Goal: Task Accomplishment & Management: Use online tool/utility

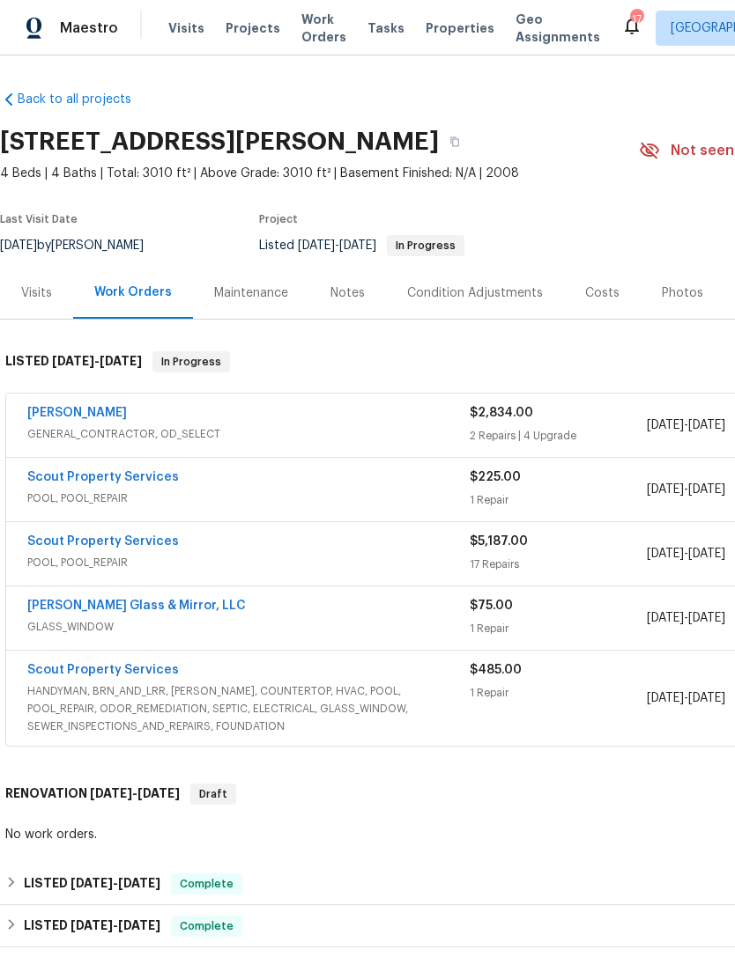
click at [346, 288] on div "Notes" at bounding box center [347, 293] width 34 height 18
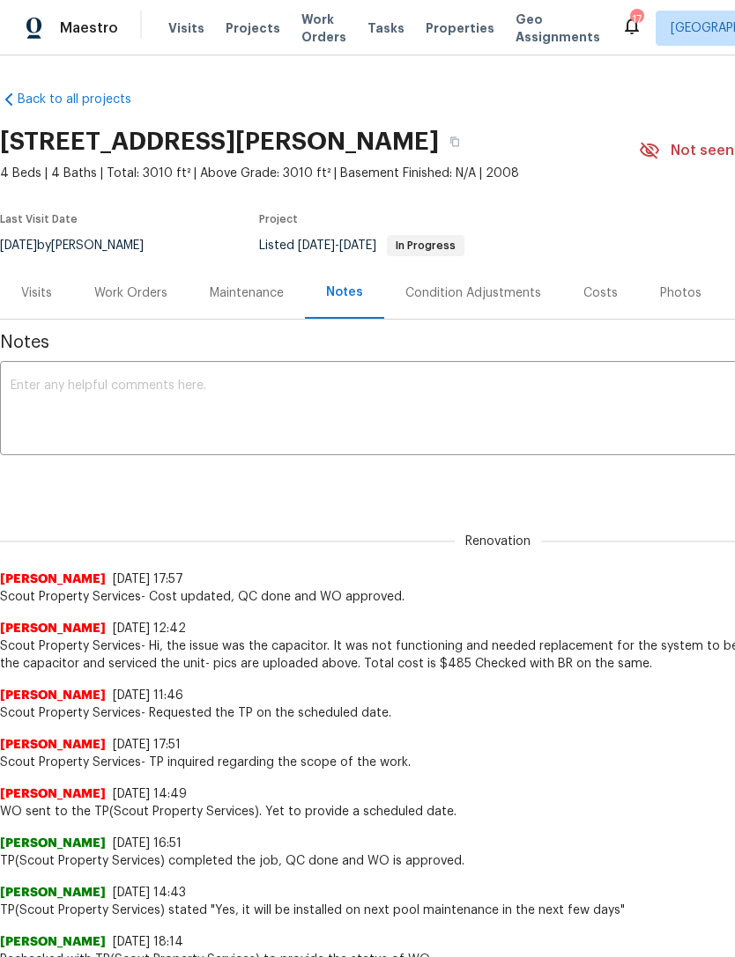
click at [559, 406] on textarea at bounding box center [498, 411] width 974 height 62
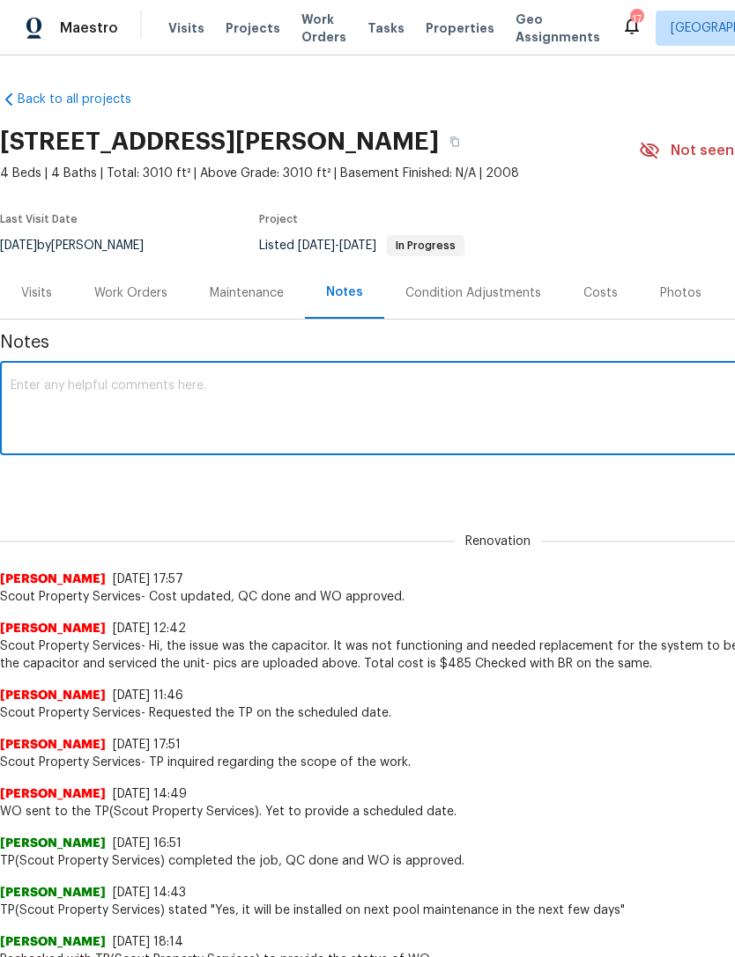
click at [536, 603] on span "Scout Property Services- Cost updated, QC done and WO approved." at bounding box center [497, 597] width 995 height 18
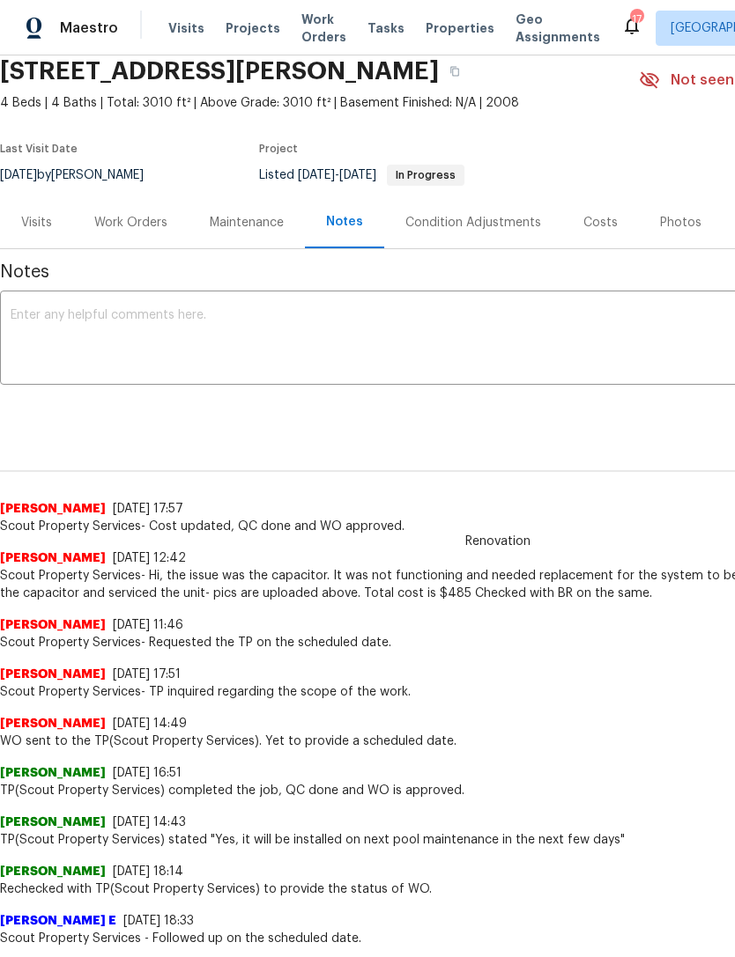
scroll to position [70, 0]
click at [546, 333] on textarea at bounding box center [498, 340] width 974 height 62
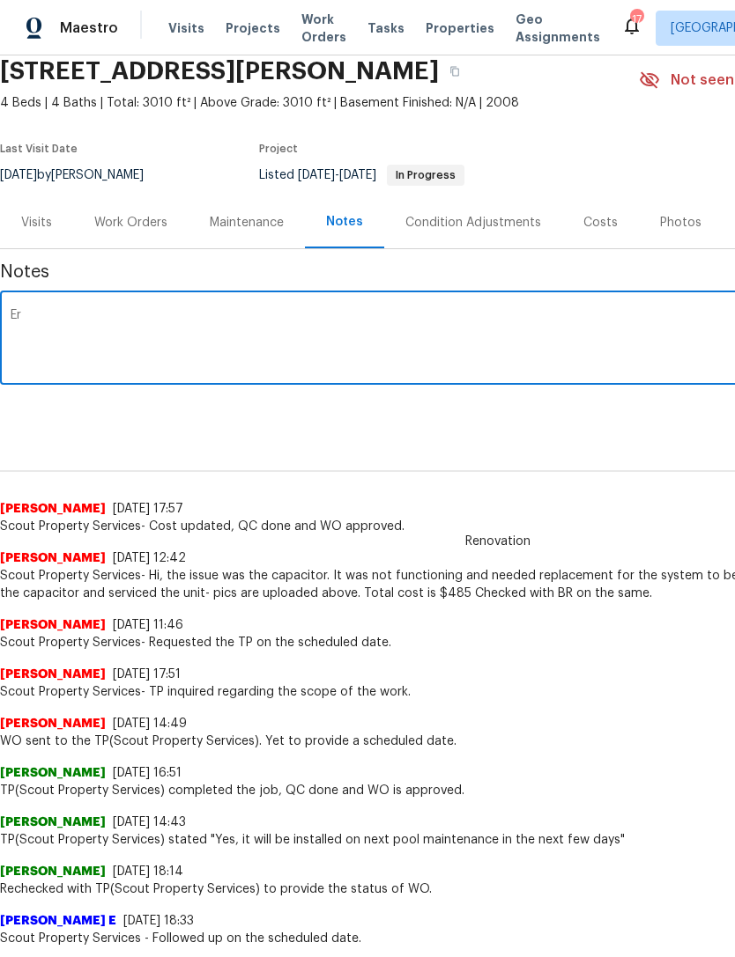
type textarea "E"
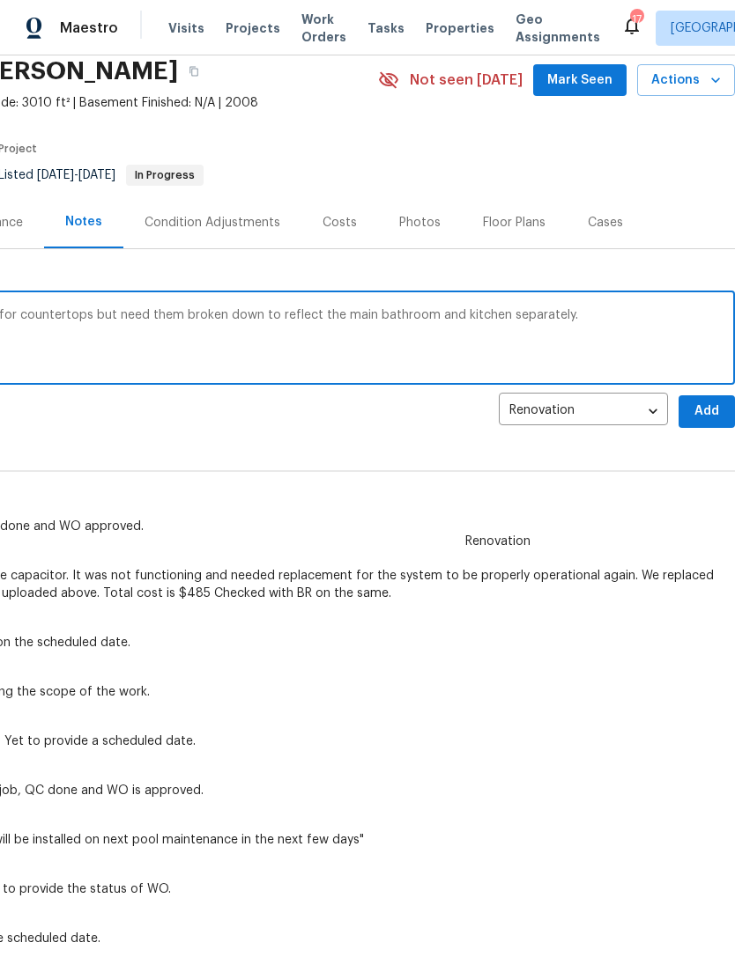
type textarea "GC scope complete. I received estimates for countertops but need them broken do…"
click at [703, 411] on span "Add" at bounding box center [706, 412] width 28 height 22
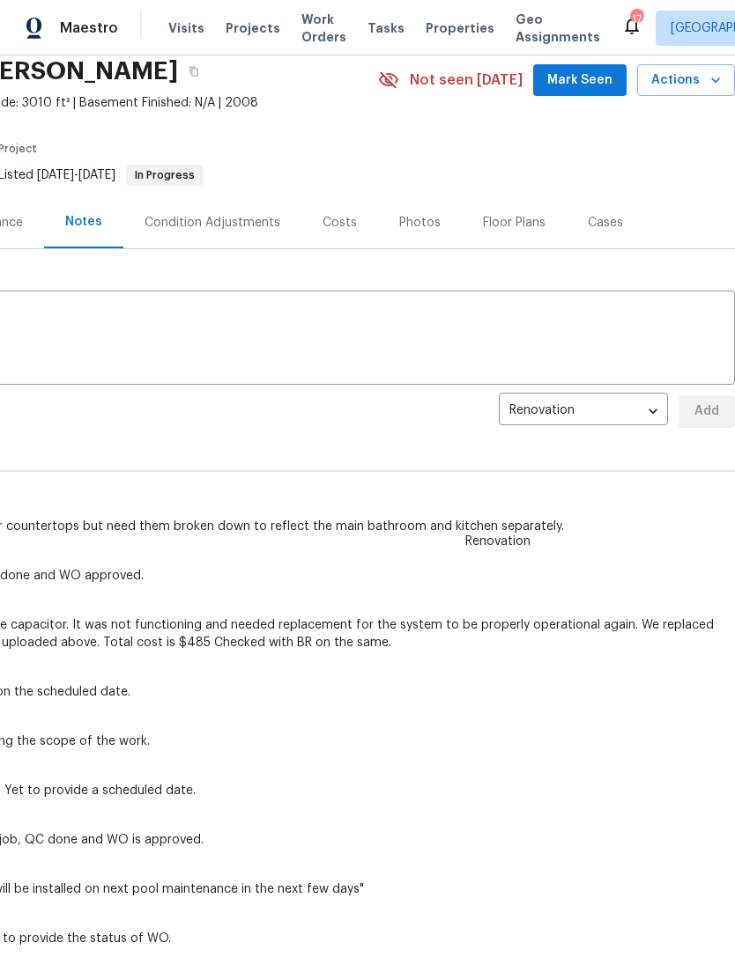
click at [579, 79] on span "Mark Seen" at bounding box center [579, 81] width 65 height 22
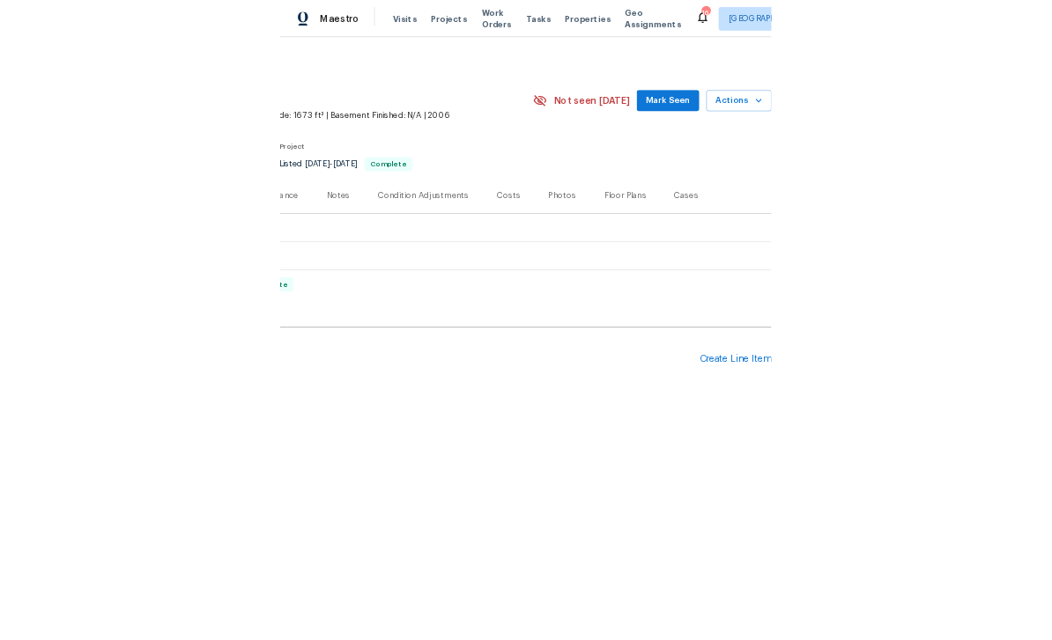
scroll to position [0, 261]
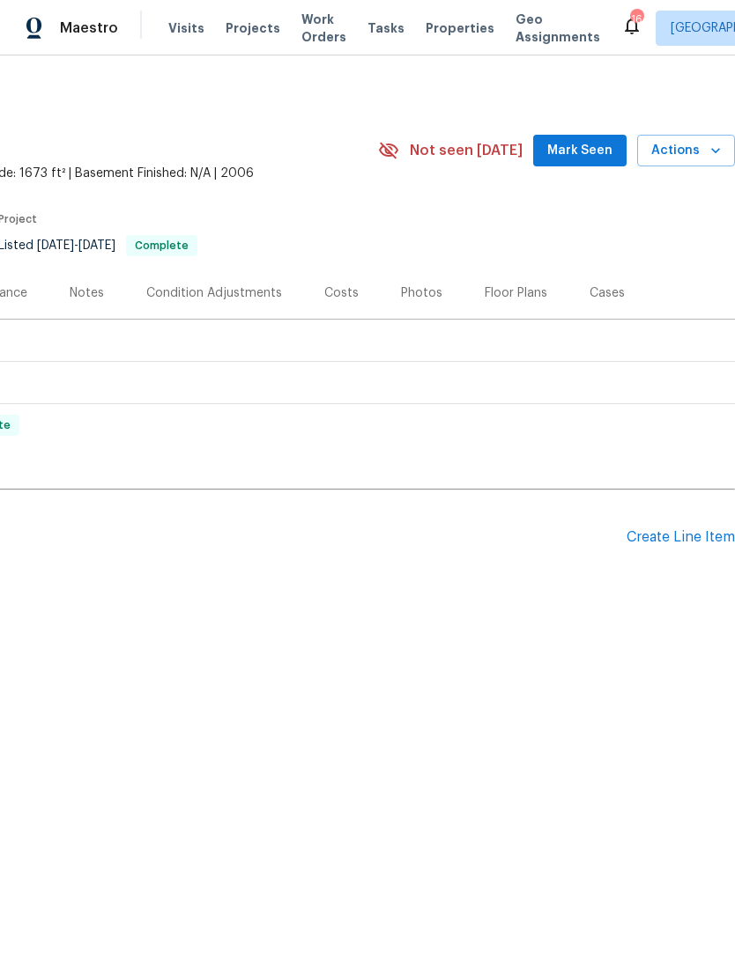
click at [654, 543] on div "Create Line Item" at bounding box center [680, 537] width 108 height 17
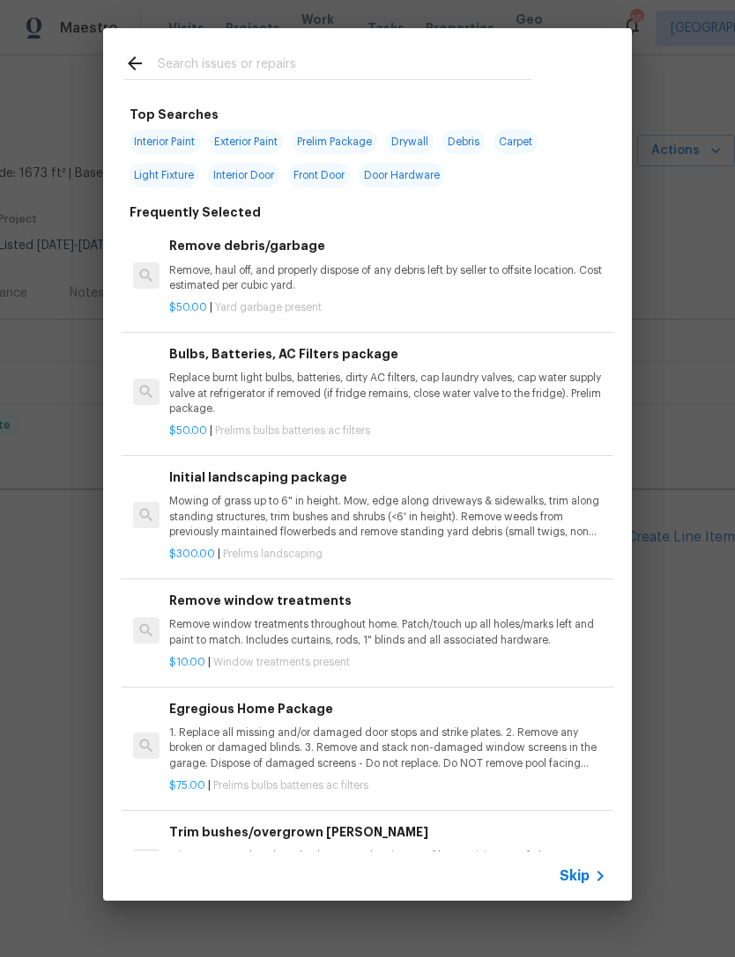
scroll to position [0, 0]
click at [460, 64] on input "text" at bounding box center [344, 66] width 373 height 26
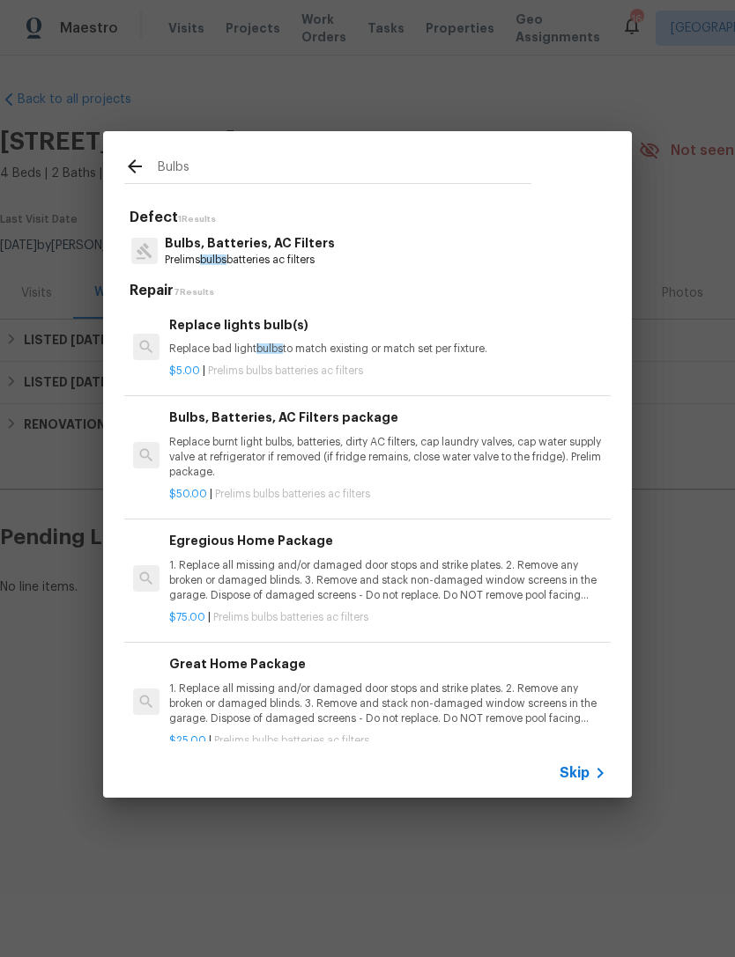
type input "Bulbs"
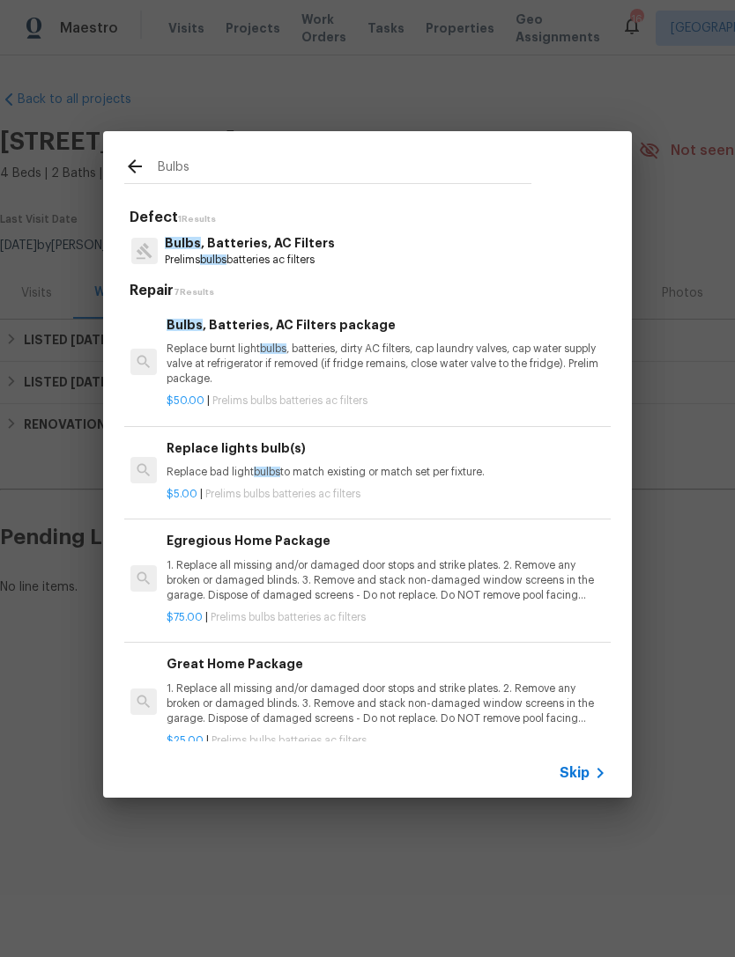
scroll to position [0, 3]
click at [442, 357] on p "Replace burnt light bulbs , batteries, dirty AC filters, cap laundry valves, ca…" at bounding box center [384, 364] width 437 height 45
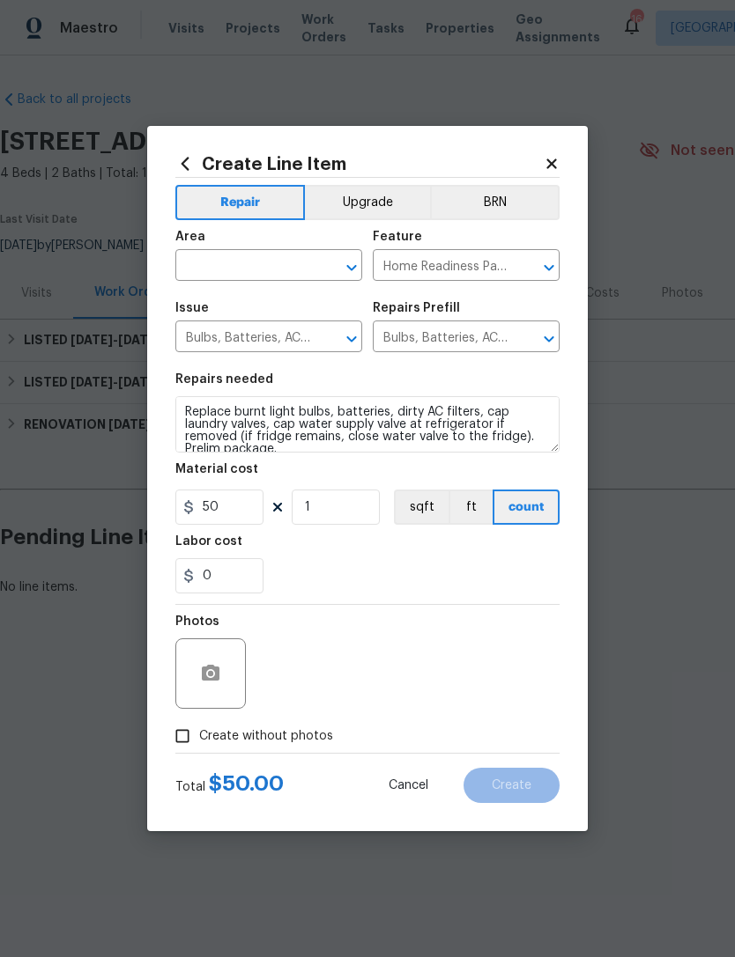
click at [295, 261] on input "text" at bounding box center [243, 267] width 137 height 27
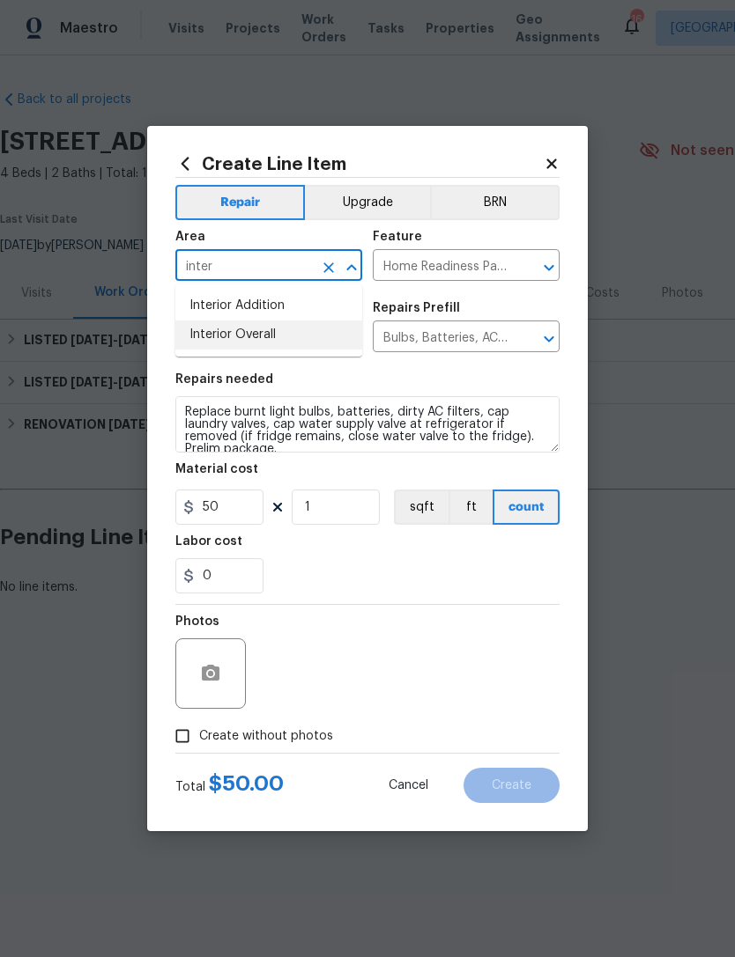
click at [260, 328] on li "Interior Overall" at bounding box center [268, 335] width 187 height 29
type input "Interior Overall"
click at [372, 594] on div "0" at bounding box center [367, 575] width 384 height 35
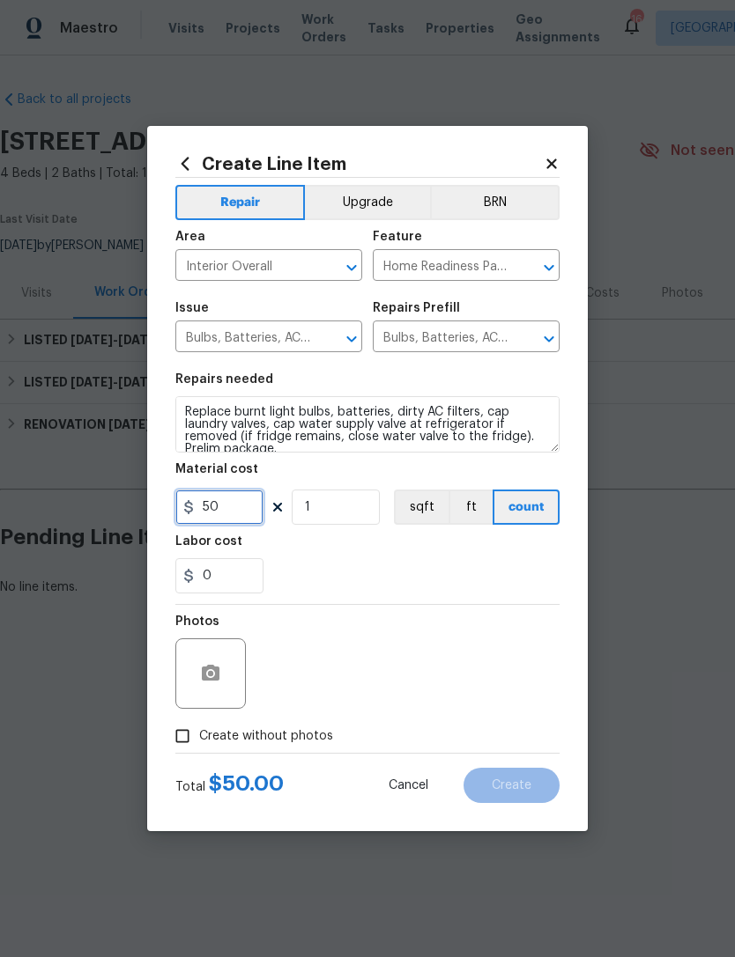
click at [245, 509] on input "50" at bounding box center [219, 507] width 88 height 35
type input "150"
click at [367, 577] on div "0" at bounding box center [367, 575] width 384 height 35
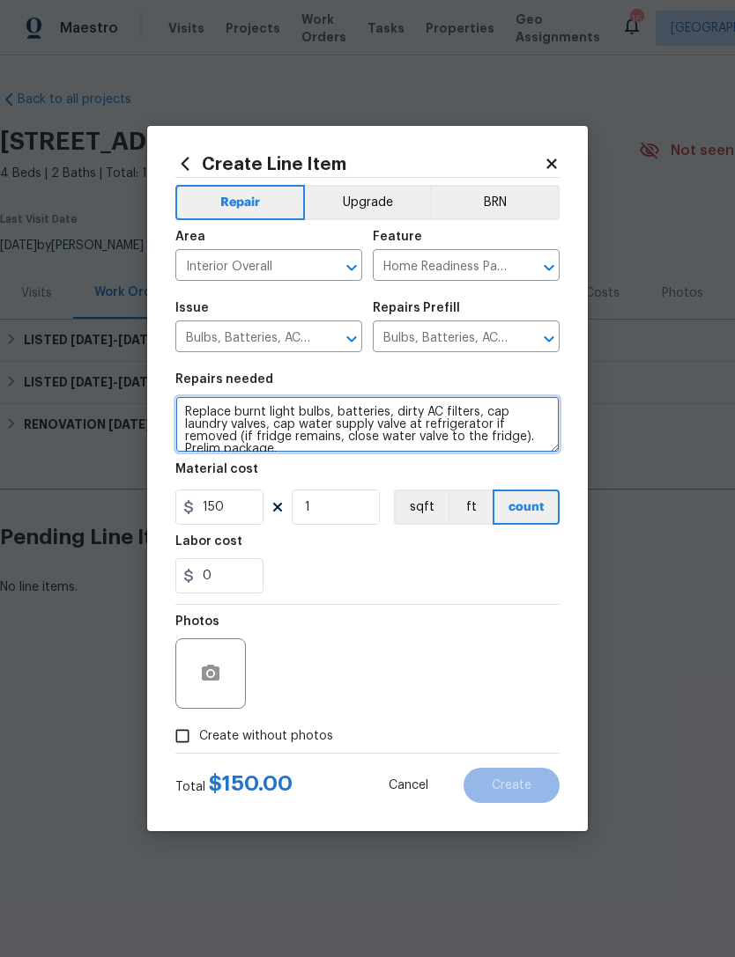
click at [188, 410] on textarea "Replace burnt light bulbs, batteries, dirty AC filters, cap laundry valves, cap…" at bounding box center [367, 424] width 384 height 56
type textarea "LIGHT IN GARAGE AND AIR FILTER Replace burnt light bulbs, batteries, dirty AC f…"
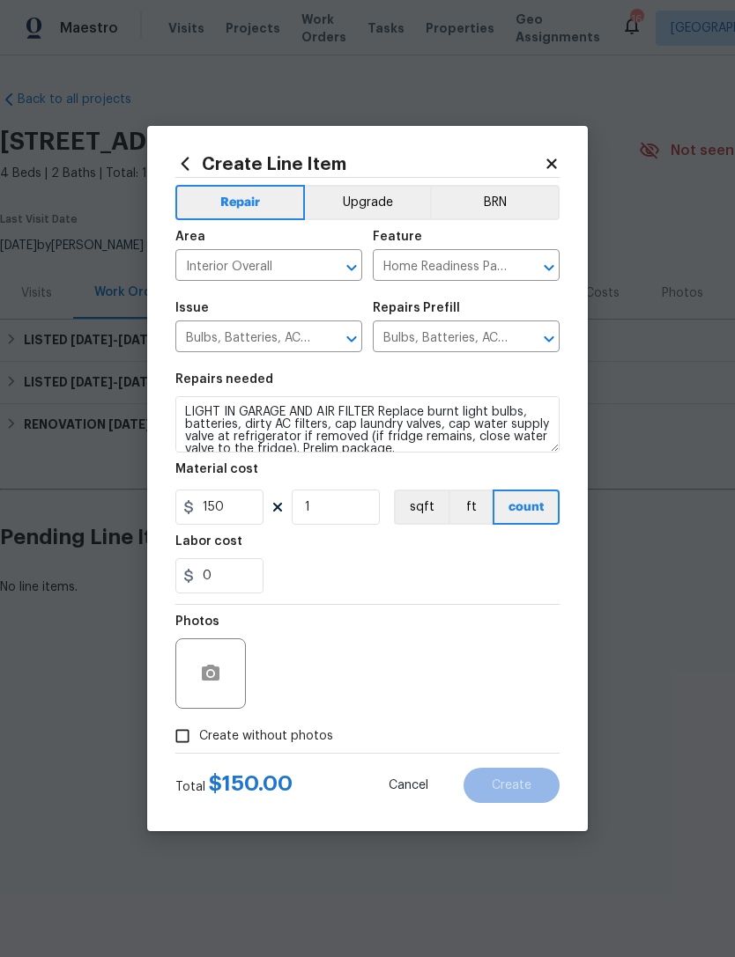
click at [412, 585] on div "0" at bounding box center [367, 575] width 384 height 35
click at [184, 677] on div at bounding box center [210, 674] width 70 height 70
click at [210, 670] on icon "button" at bounding box center [211, 673] width 18 height 16
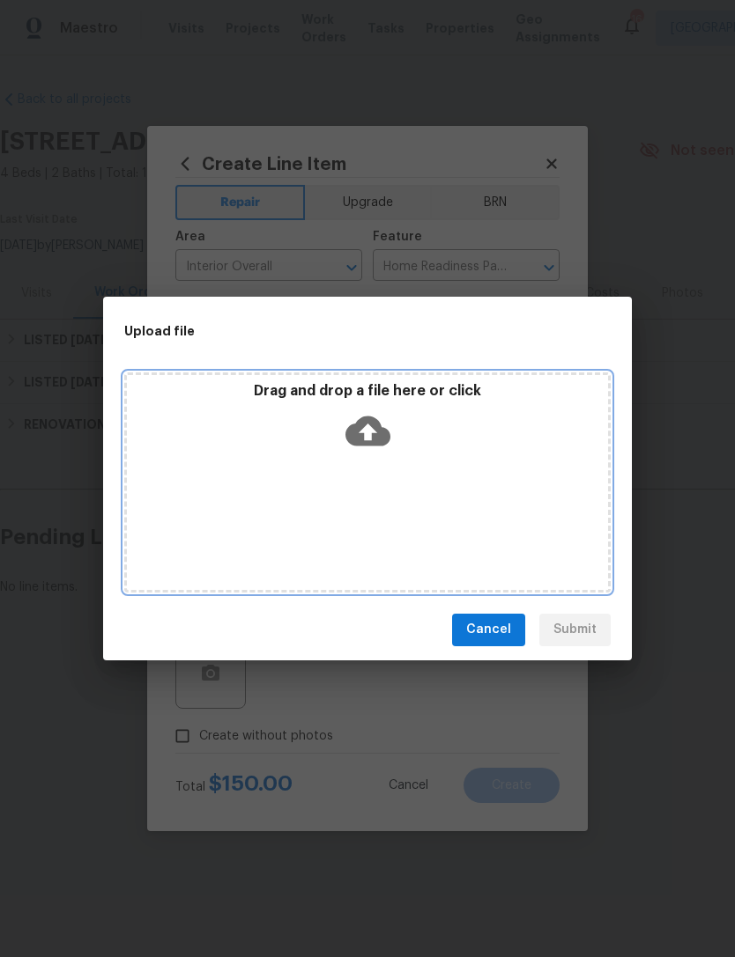
click at [376, 415] on icon at bounding box center [367, 431] width 45 height 45
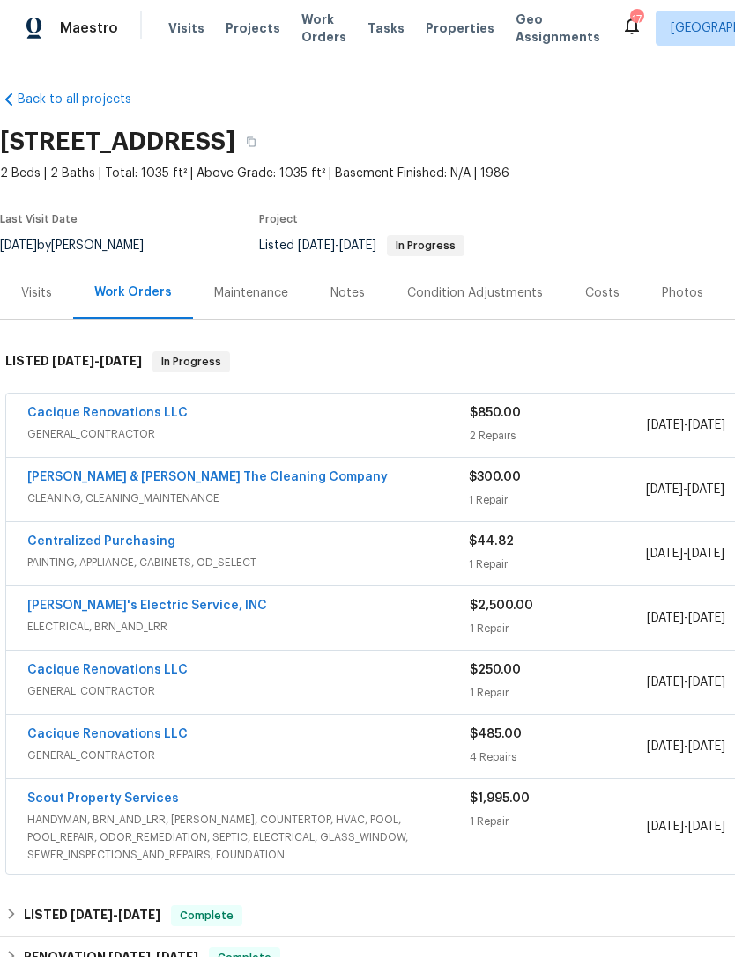
click at [352, 294] on div "Notes" at bounding box center [347, 293] width 34 height 18
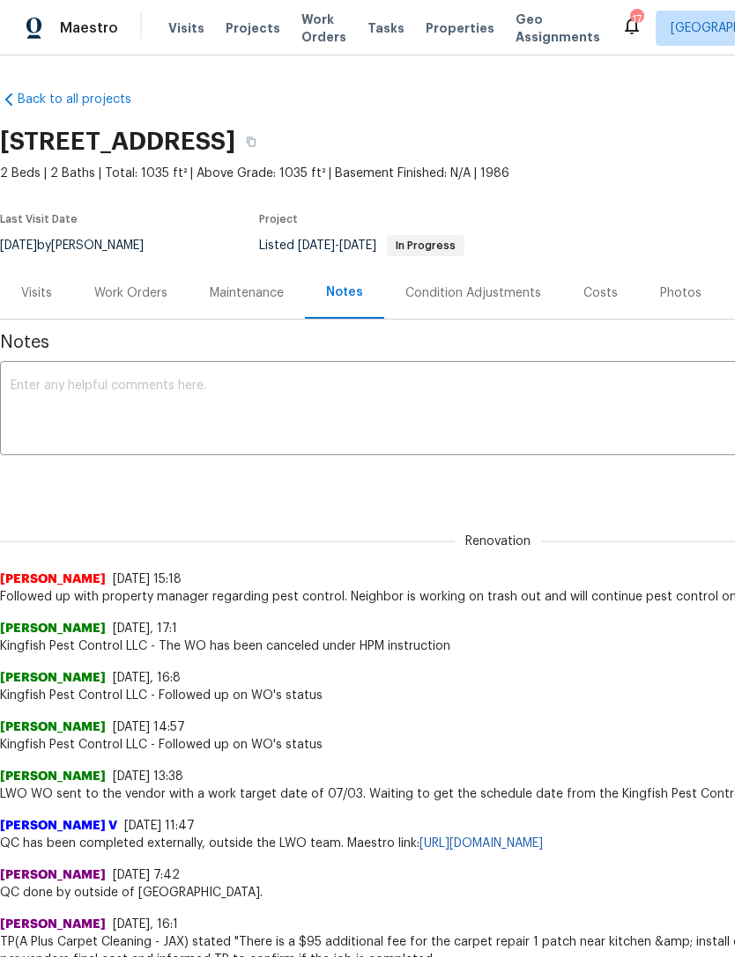
click at [401, 408] on textarea at bounding box center [498, 411] width 974 height 62
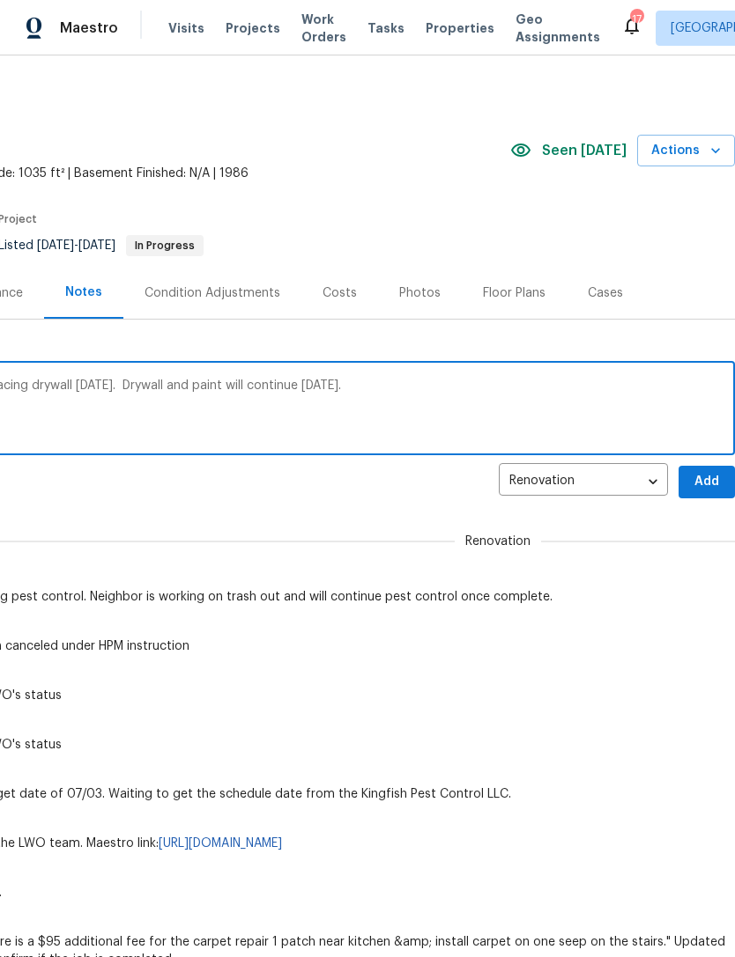
scroll to position [0, 261]
type textarea "Work started on sealing openings and replacing drywall today. Drywall and paint…"
click at [700, 478] on span "Add" at bounding box center [706, 482] width 28 height 22
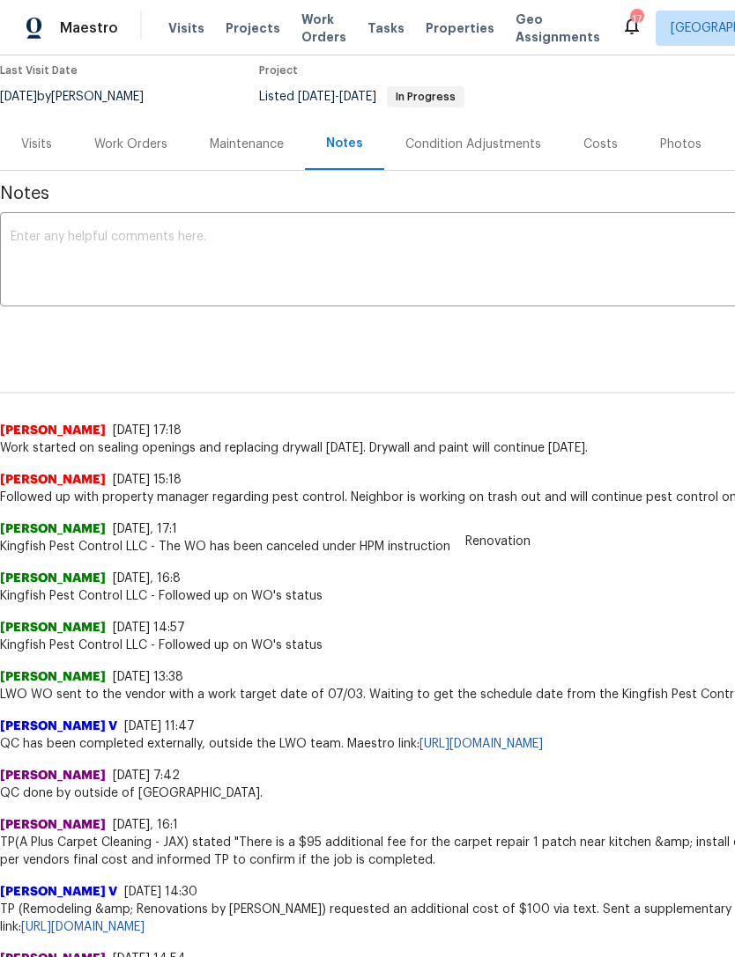
scroll to position [170, 0]
